Goal: Check status: Check status

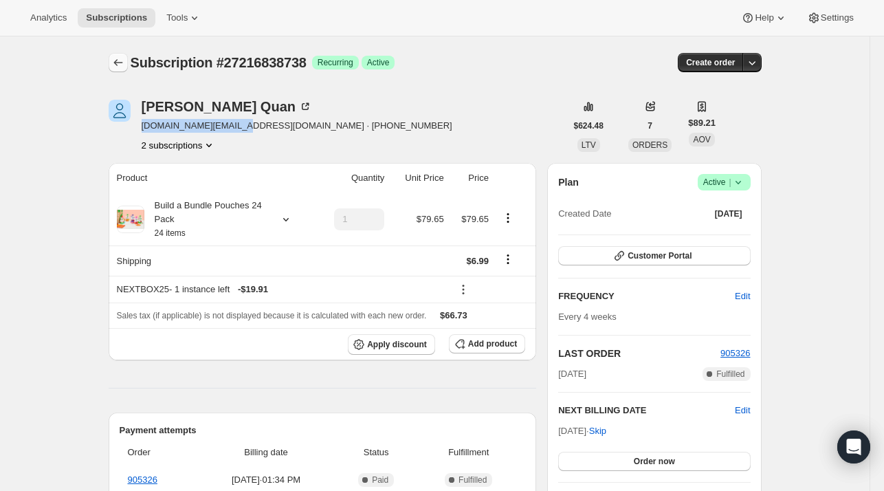
click at [125, 60] on icon "Subscriptions" at bounding box center [118, 63] width 14 height 14
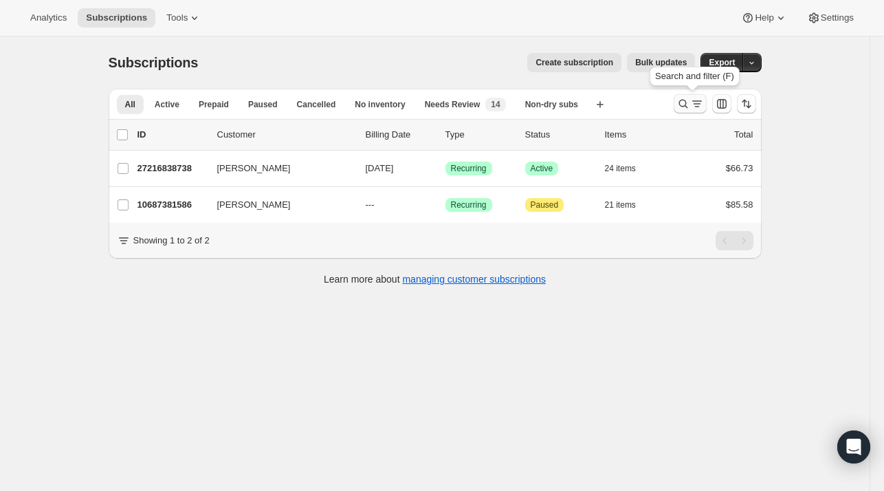
click at [679, 102] on icon "Search and filter results" at bounding box center [683, 104] width 14 height 14
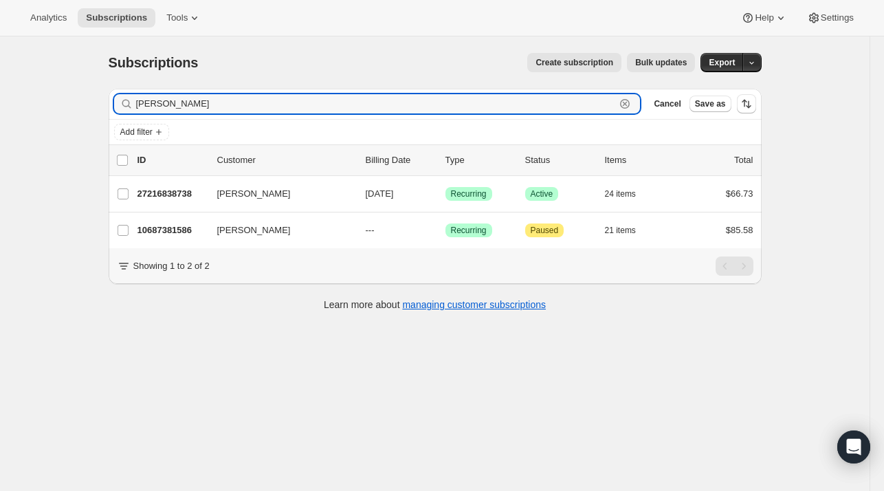
click at [632, 102] on icon "button" at bounding box center [625, 104] width 14 height 14
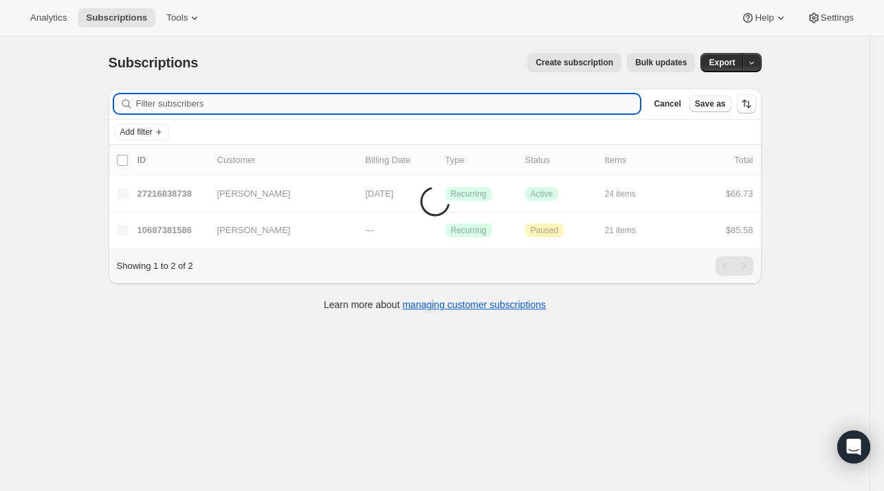
paste input "[EMAIL_ADDRESS][DOMAIN_NAME]"
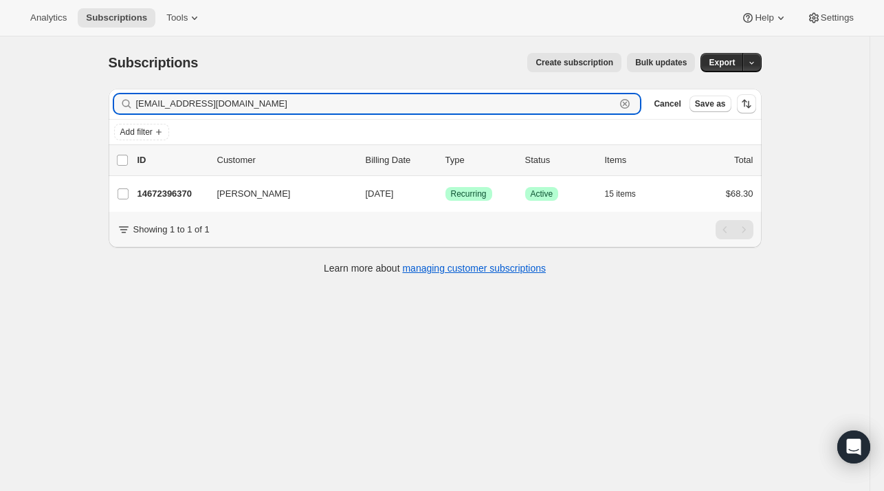
type input "[EMAIL_ADDRESS][DOMAIN_NAME]"
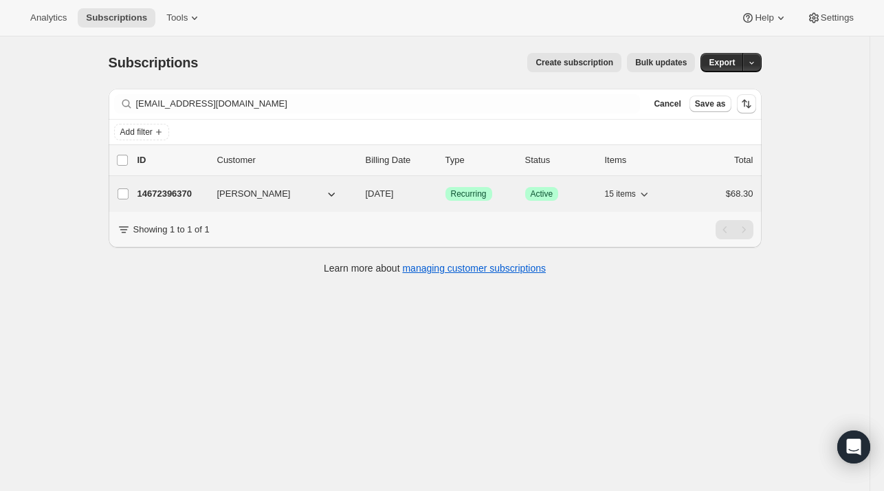
click at [231, 195] on span "[PERSON_NAME]" at bounding box center [254, 194] width 74 height 14
click at [225, 196] on span "[PERSON_NAME]" at bounding box center [254, 194] width 74 height 14
click at [181, 190] on p "14672396370" at bounding box center [171, 194] width 69 height 14
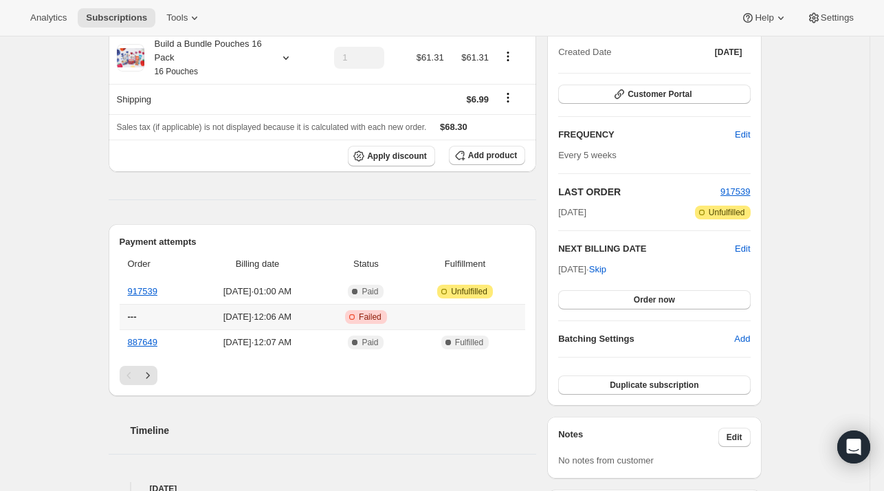
scroll to position [137, 0]
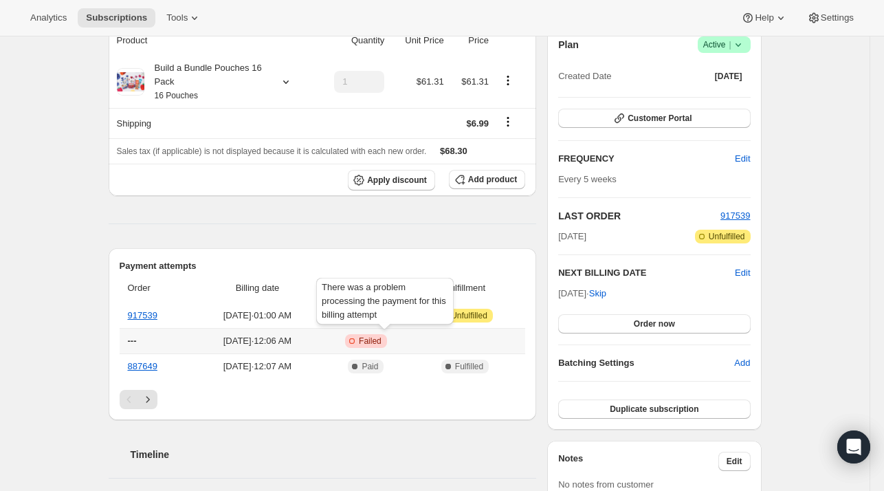
click at [382, 339] on span "Failed" at bounding box center [370, 340] width 23 height 11
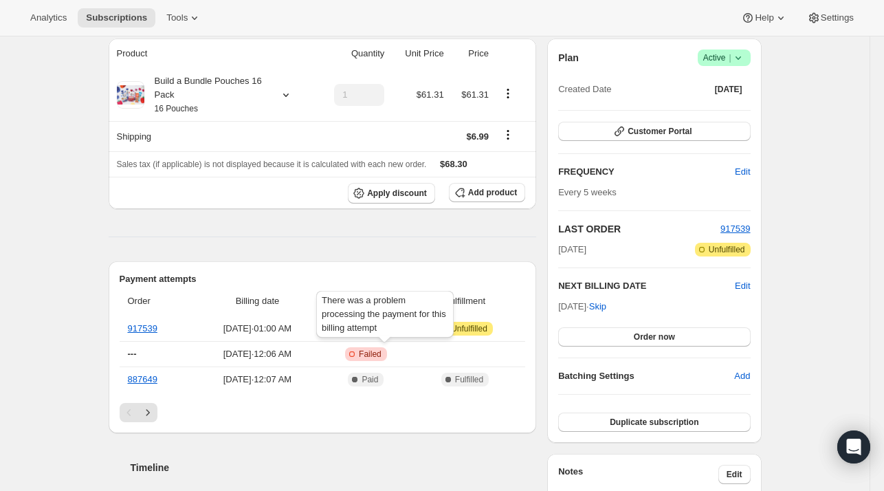
scroll to position [206, 0]
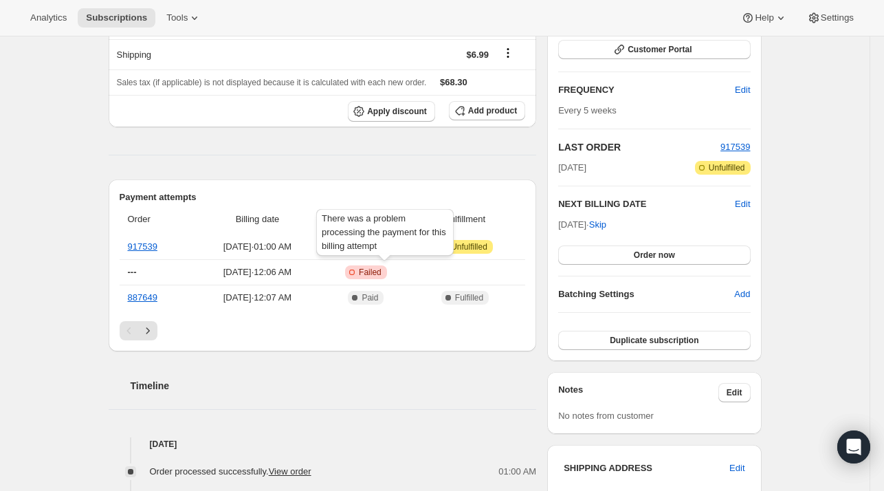
drag, startPoint x: 118, startPoint y: 281, endPoint x: 66, endPoint y: 280, distance: 52.3
click at [105, 280] on div "[PERSON_NAME] [EMAIL_ADDRESS][DOMAIN_NAME] · [PHONE_NUMBER] 1 subscription $473…" at bounding box center [430, 498] width 664 height 1255
click at [382, 271] on span "Failed" at bounding box center [370, 272] width 23 height 11
